Goal: Book appointment/travel/reservation

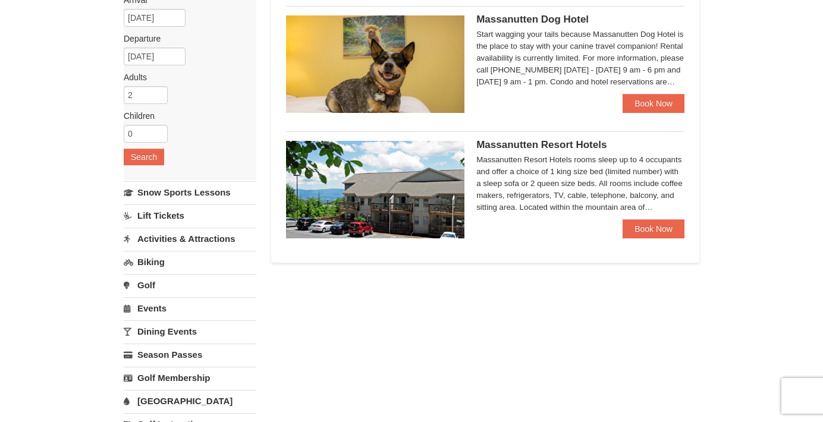
scroll to position [126, 0]
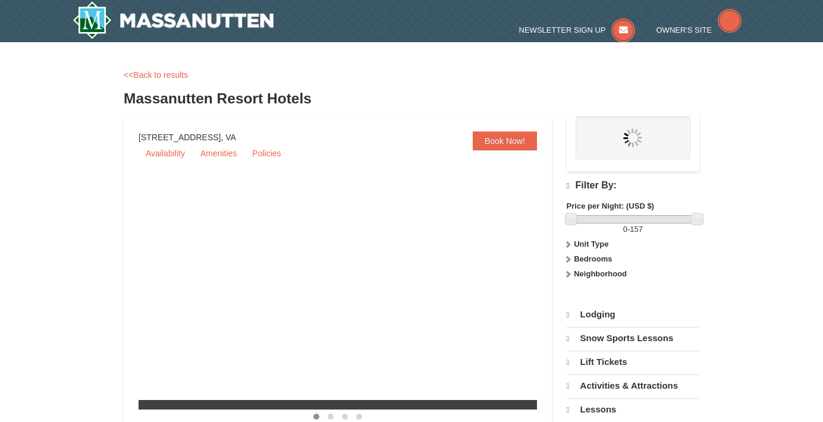
select select "9"
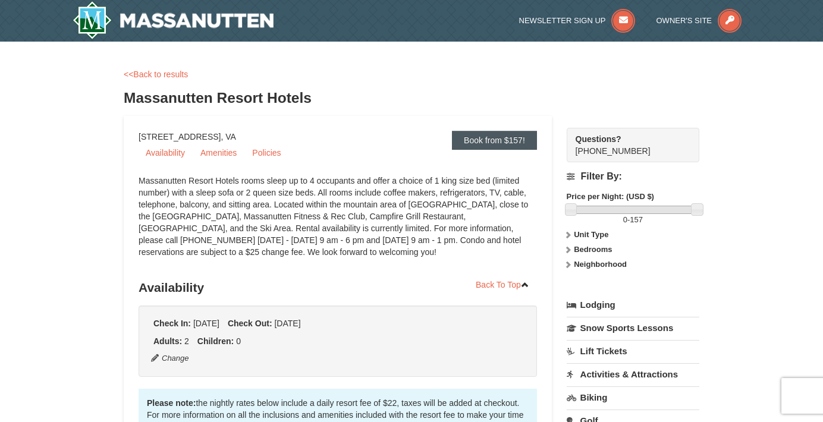
click at [512, 140] on link "Book from $157!" at bounding box center [494, 140] width 85 height 19
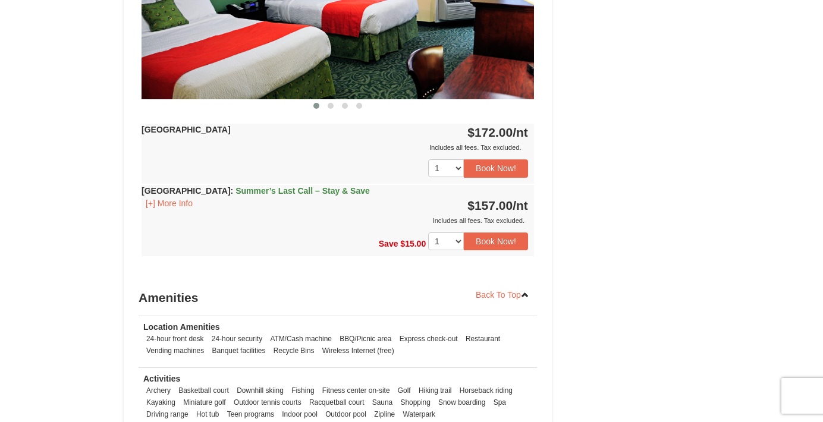
scroll to position [1097, 0]
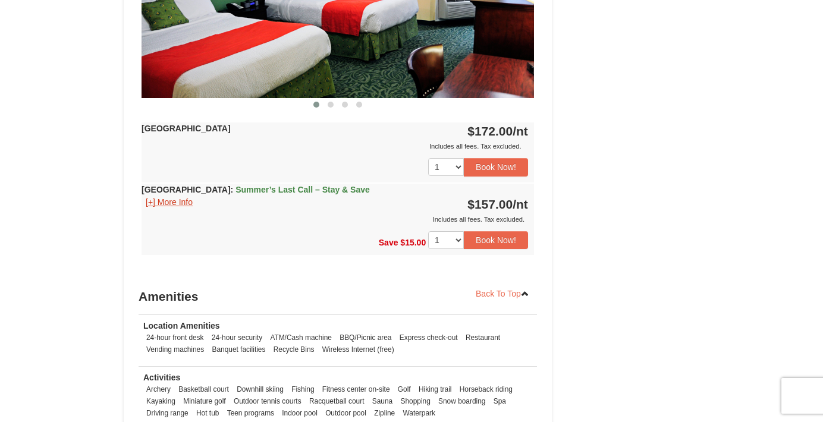
click at [181, 200] on button "[+] More Info" at bounding box center [169, 202] width 55 height 13
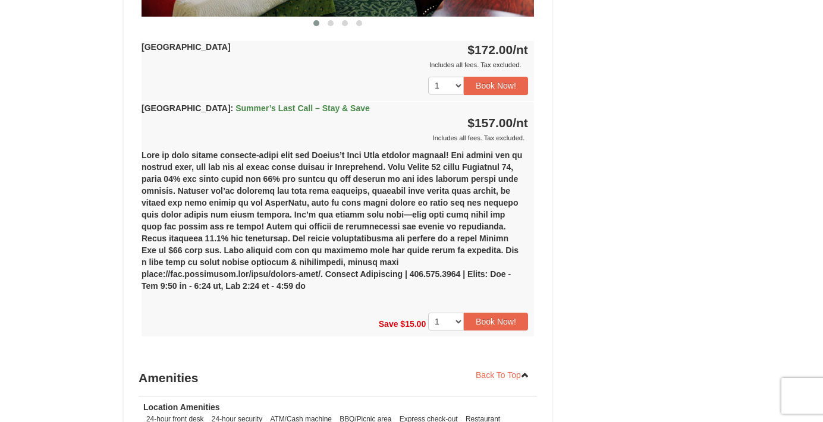
scroll to position [1180, 0]
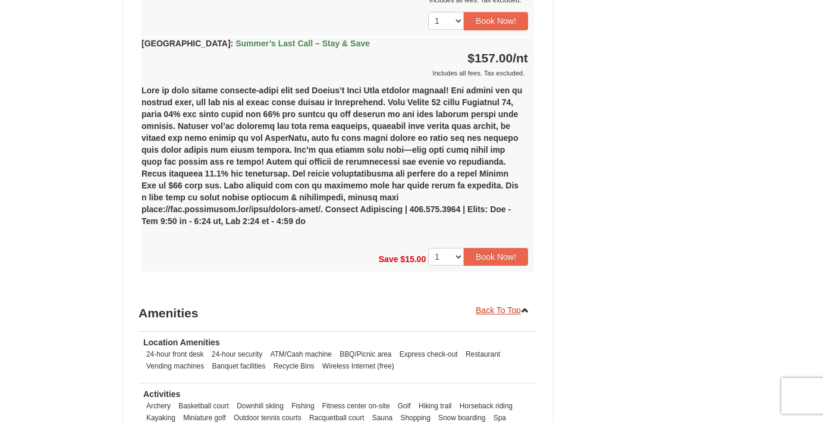
click at [492, 301] on link "Back To Top" at bounding box center [502, 310] width 69 height 18
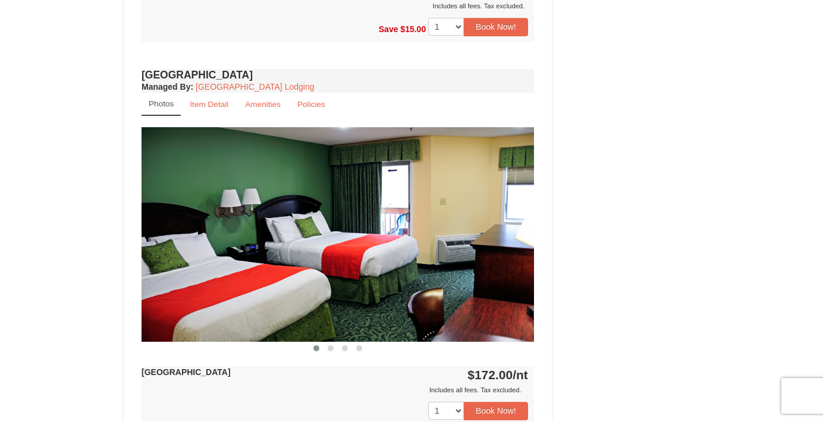
scroll to position [854, 0]
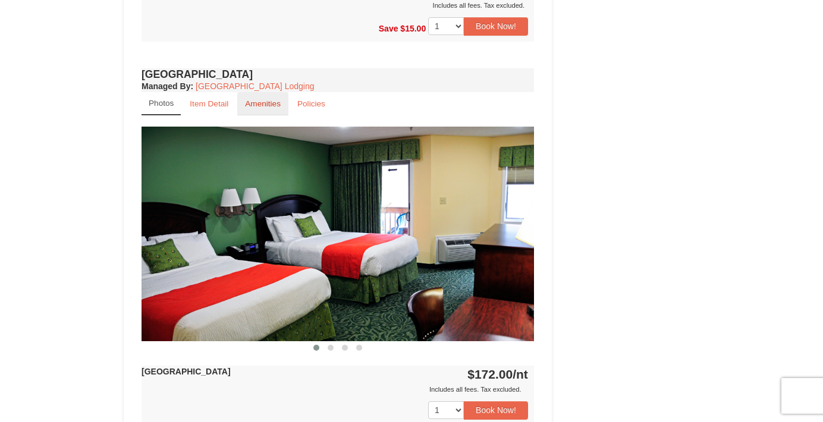
click at [244, 100] on link "Amenities" at bounding box center [262, 103] width 51 height 23
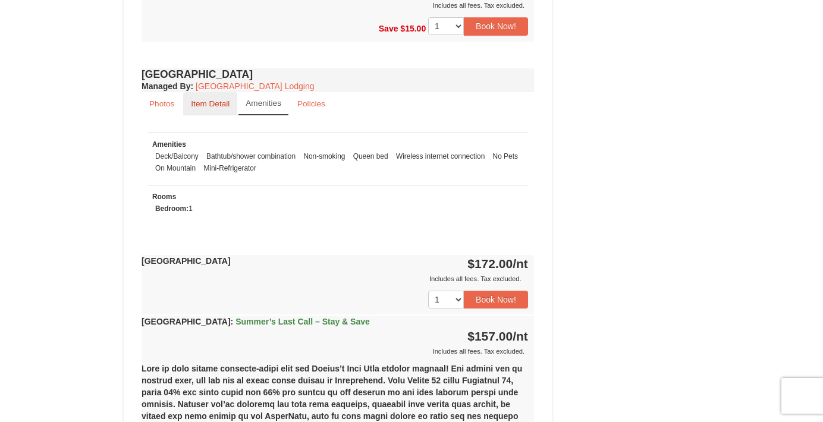
click at [218, 103] on small "Item Detail" at bounding box center [210, 103] width 39 height 9
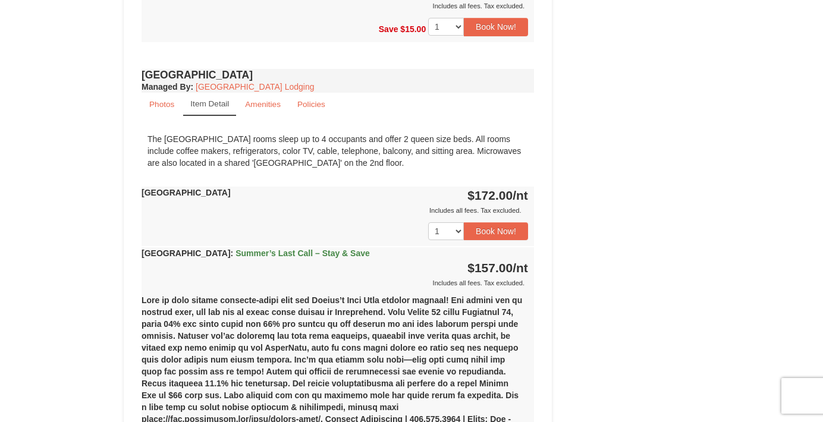
scroll to position [851, 0]
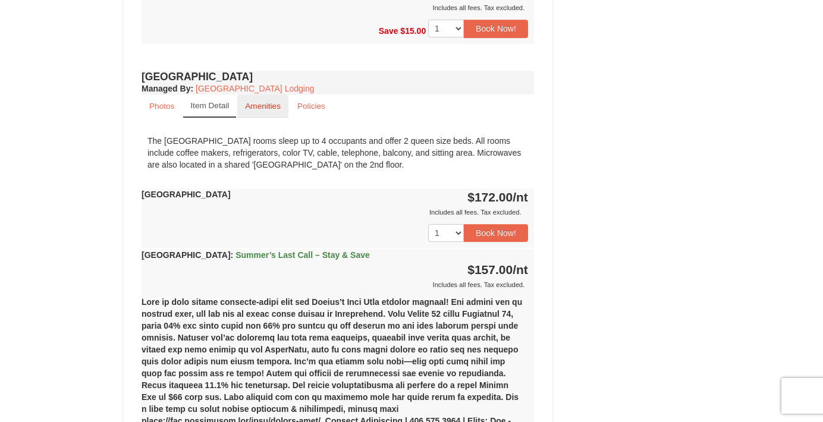
click at [266, 107] on small "Amenities" at bounding box center [263, 106] width 36 height 9
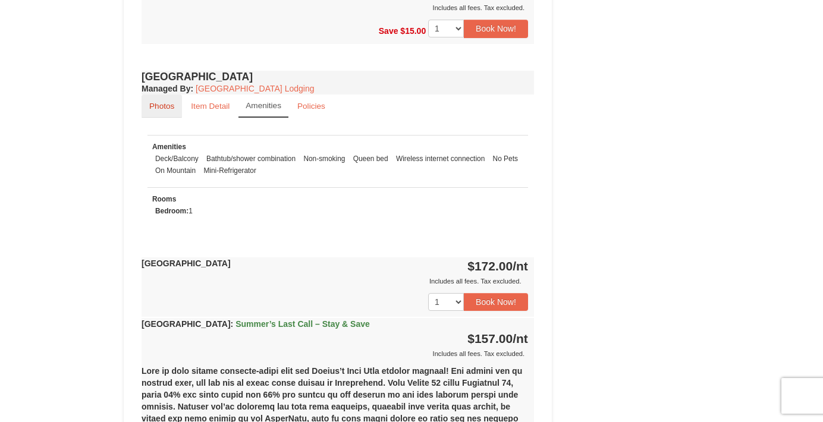
click at [169, 103] on small "Photos" at bounding box center [161, 106] width 25 height 9
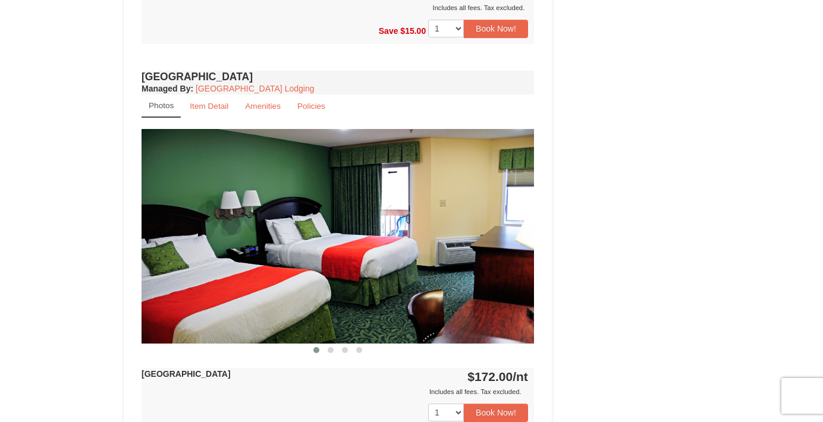
click at [385, 257] on img at bounding box center [338, 236] width 392 height 215
click at [519, 250] on img at bounding box center [338, 236] width 392 height 215
click at [331, 351] on span at bounding box center [331, 350] width 6 height 6
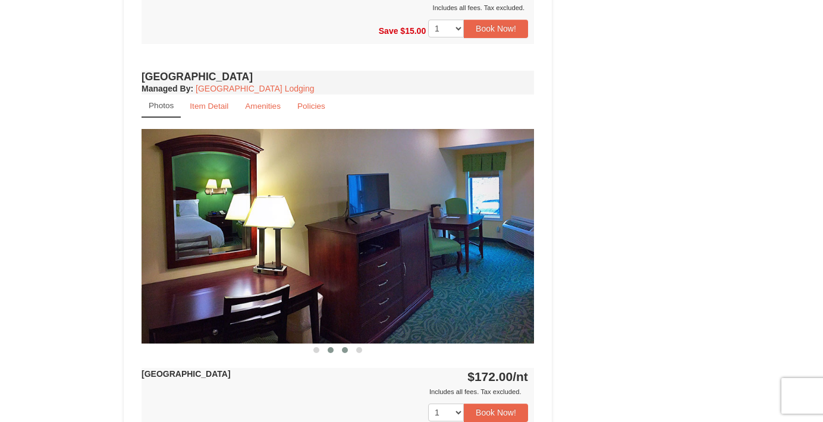
click at [344, 351] on span at bounding box center [345, 350] width 6 height 6
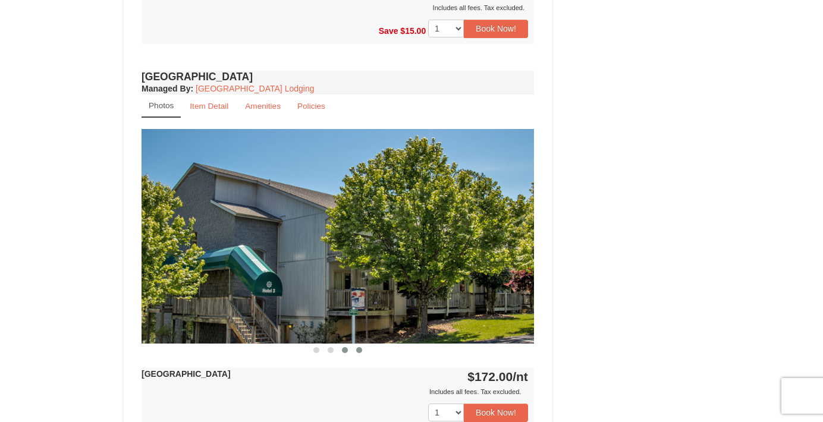
click at [356, 350] on span at bounding box center [359, 350] width 6 height 6
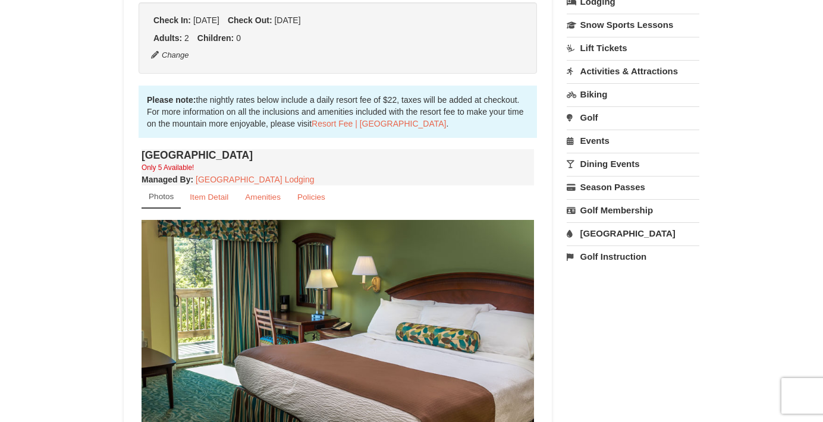
scroll to position [302, 0]
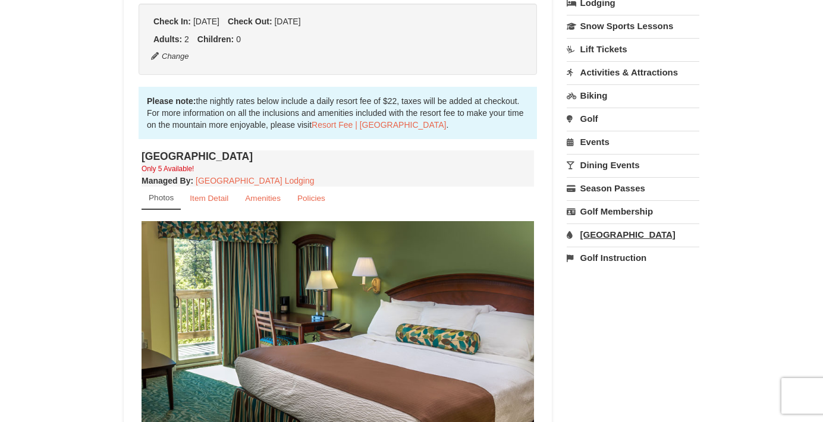
click at [612, 237] on link "[GEOGRAPHIC_DATA]" at bounding box center [633, 235] width 133 height 22
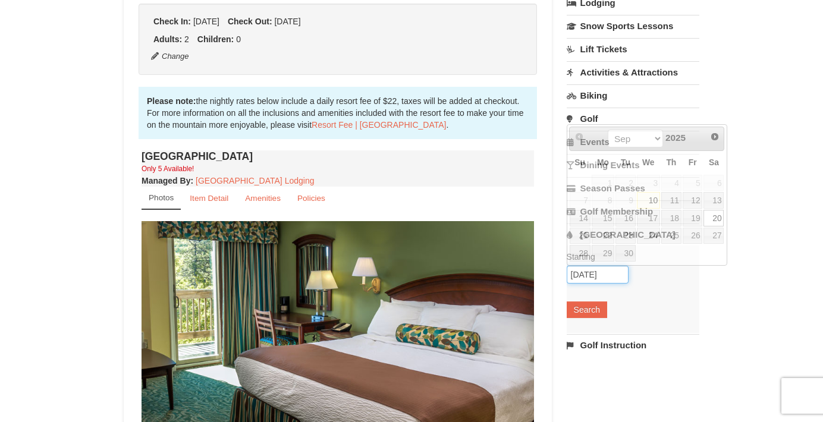
click at [615, 274] on input "[DATE]" at bounding box center [598, 275] width 62 height 18
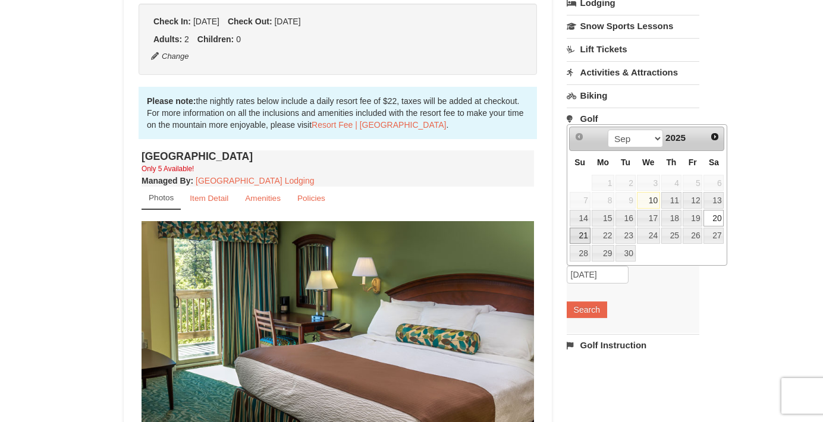
click at [573, 239] on link "21" at bounding box center [580, 236] width 21 height 17
type input "[DATE]"
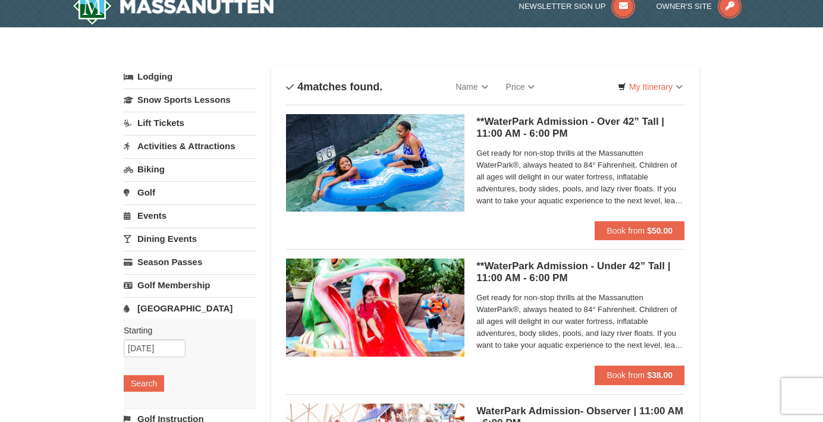
scroll to position [12, 0]
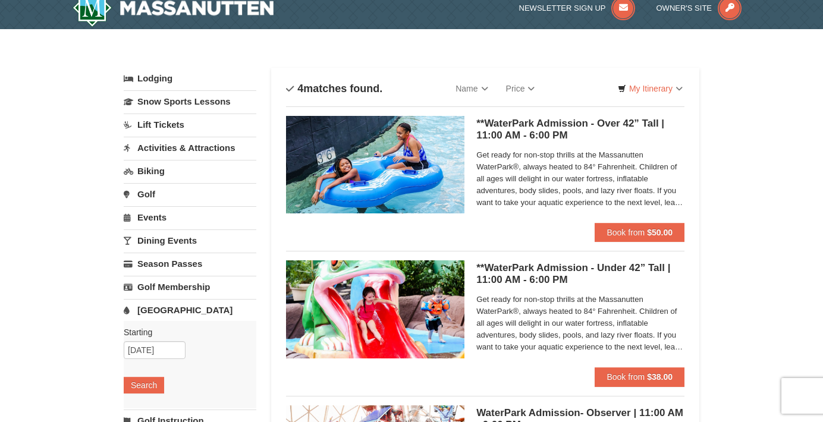
click at [420, 180] on img at bounding box center [375, 165] width 178 height 98
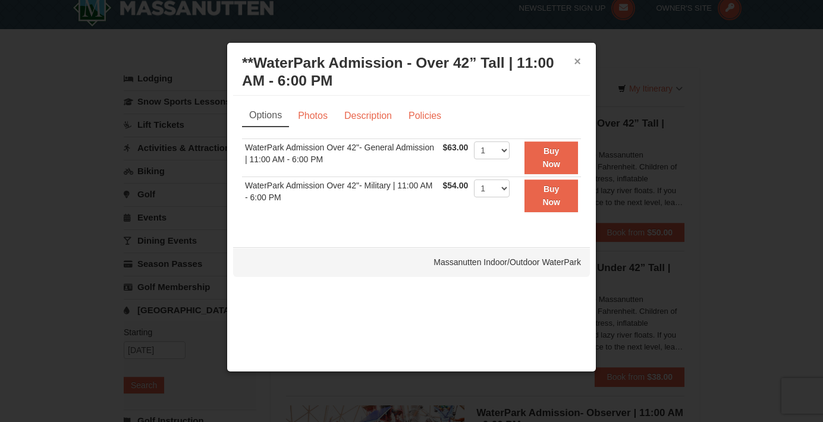
click at [577, 59] on button "×" at bounding box center [577, 61] width 7 height 12
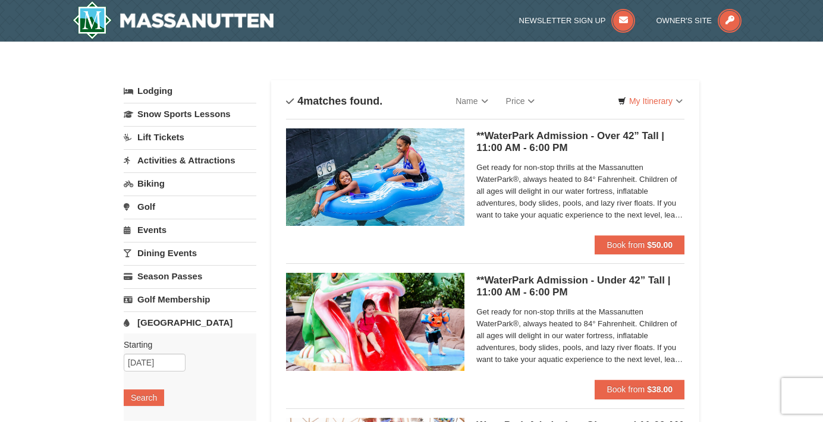
scroll to position [0, 0]
click at [149, 319] on link "[GEOGRAPHIC_DATA]" at bounding box center [190, 323] width 133 height 22
click at [412, 156] on img at bounding box center [375, 177] width 178 height 98
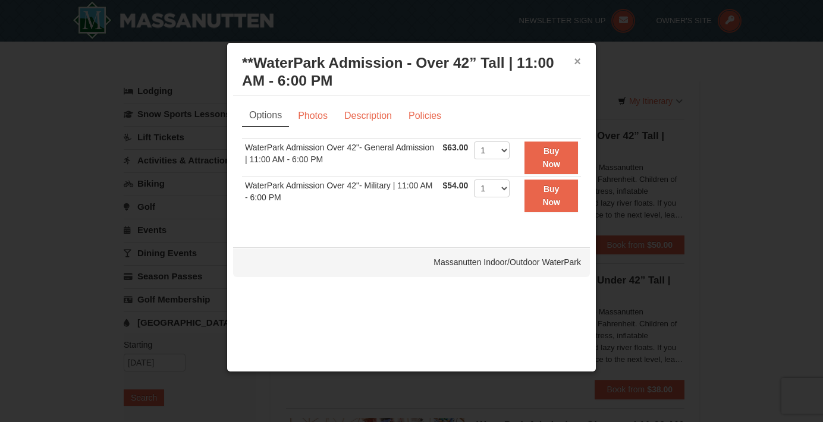
click at [577, 63] on button "×" at bounding box center [577, 61] width 7 height 12
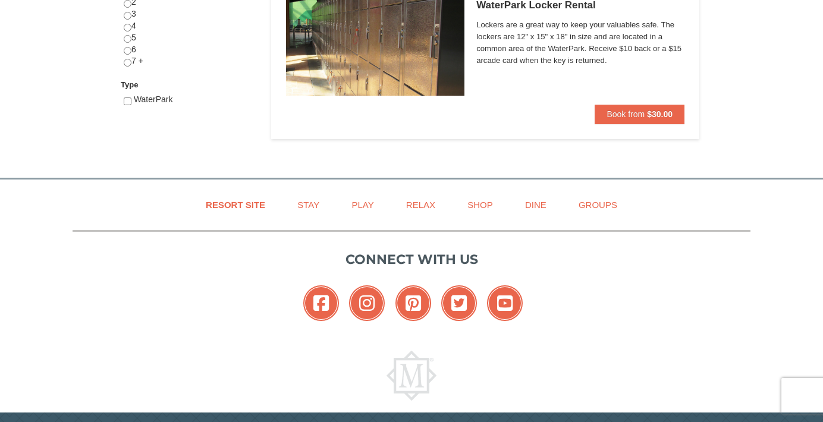
scroll to position [565, 0]
click at [364, 201] on link "Play" at bounding box center [363, 204] width 52 height 27
